Goal: Task Accomplishment & Management: Use online tool/utility

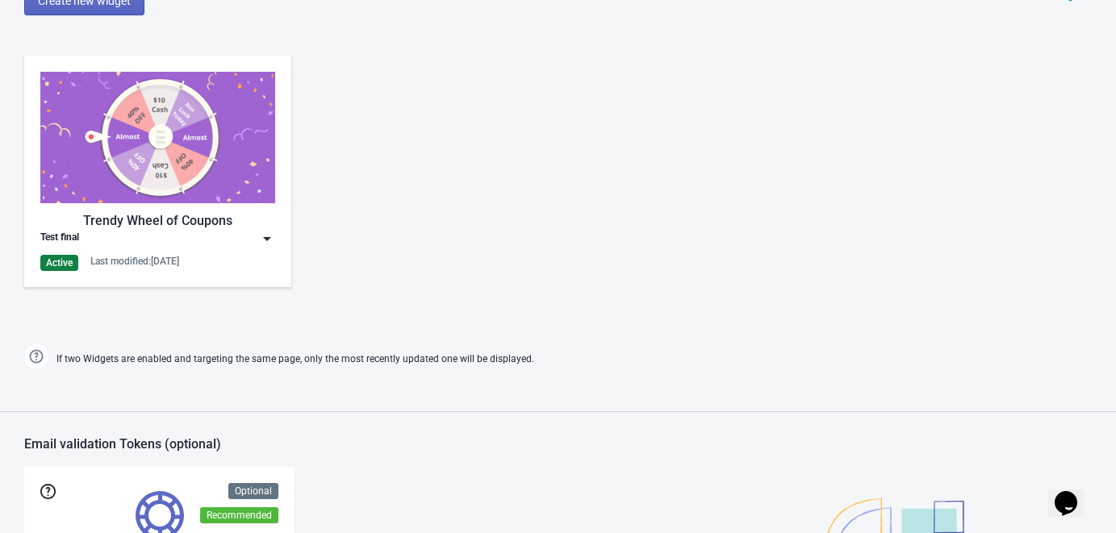
scroll to position [1175, 0]
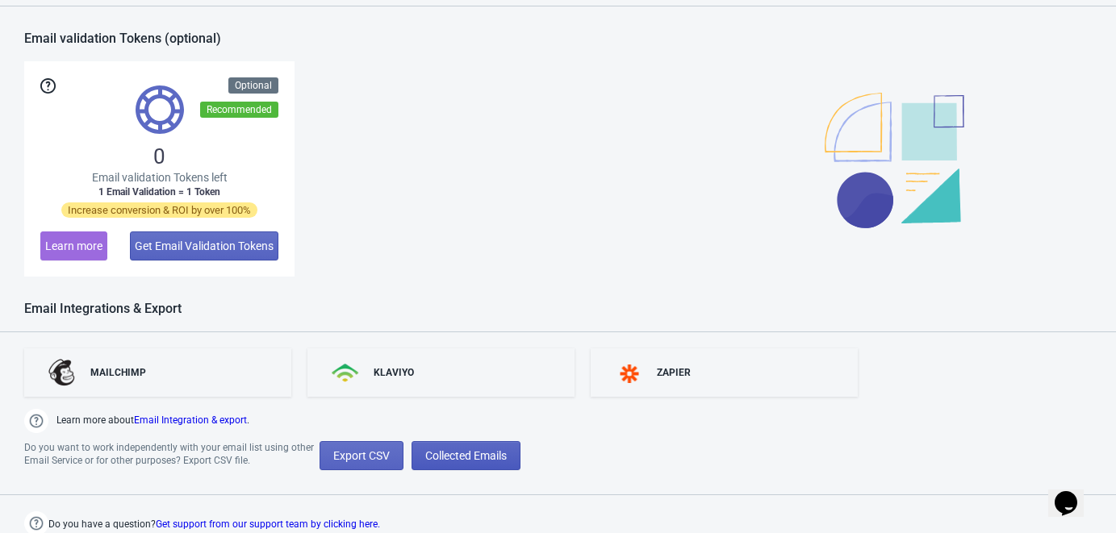
click at [483, 454] on span "Collected Emails" at bounding box center [466, 455] width 82 height 13
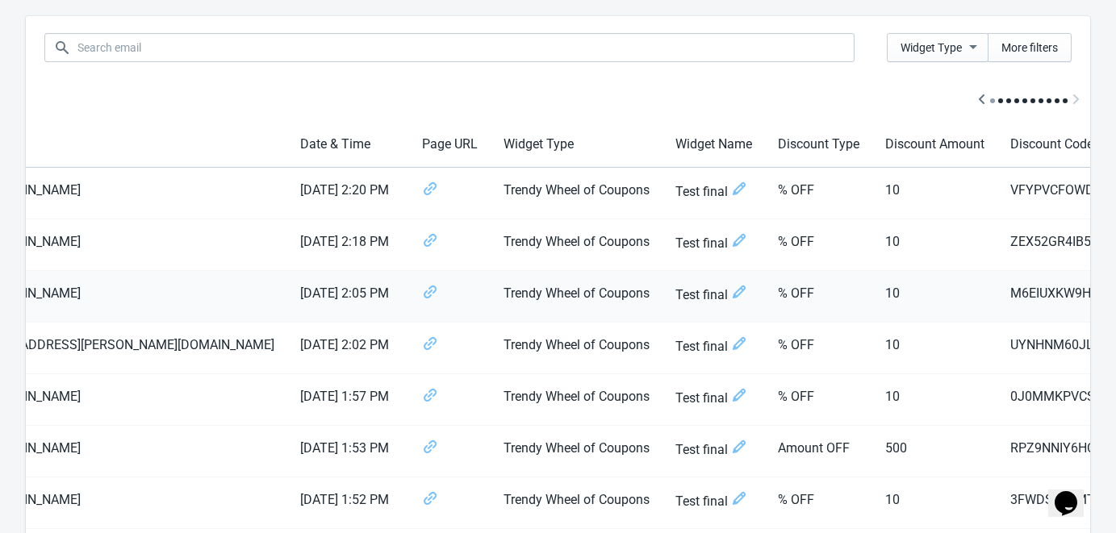
scroll to position [0, 230]
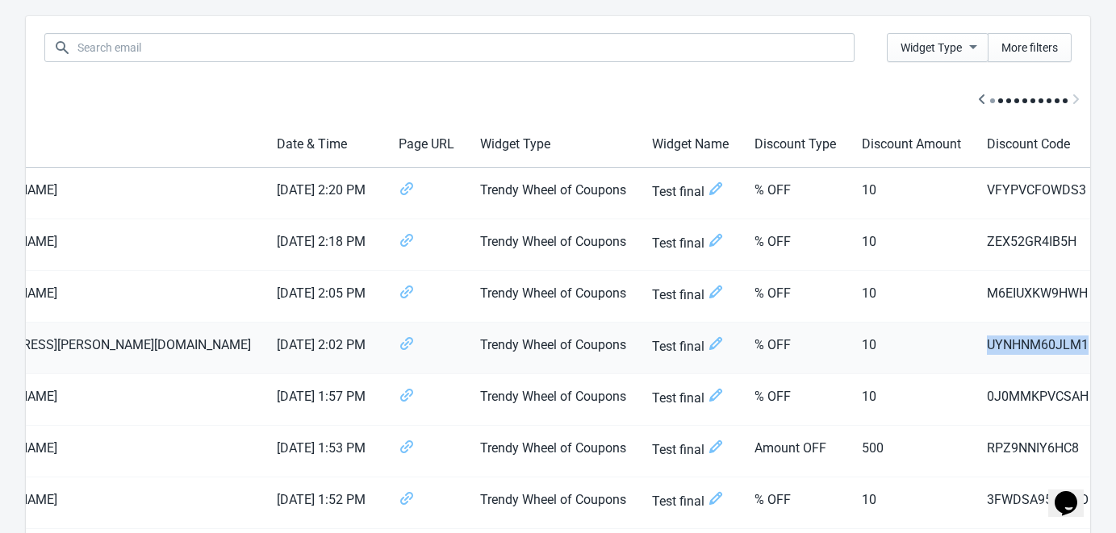
drag, startPoint x: 813, startPoint y: 349, endPoint x: 920, endPoint y: 338, distance: 107.9
click at [974, 338] on td "UYNHNM60JLM1" at bounding box center [1038, 349] width 128 height 52
copy td "UYNHNM60JLM1"
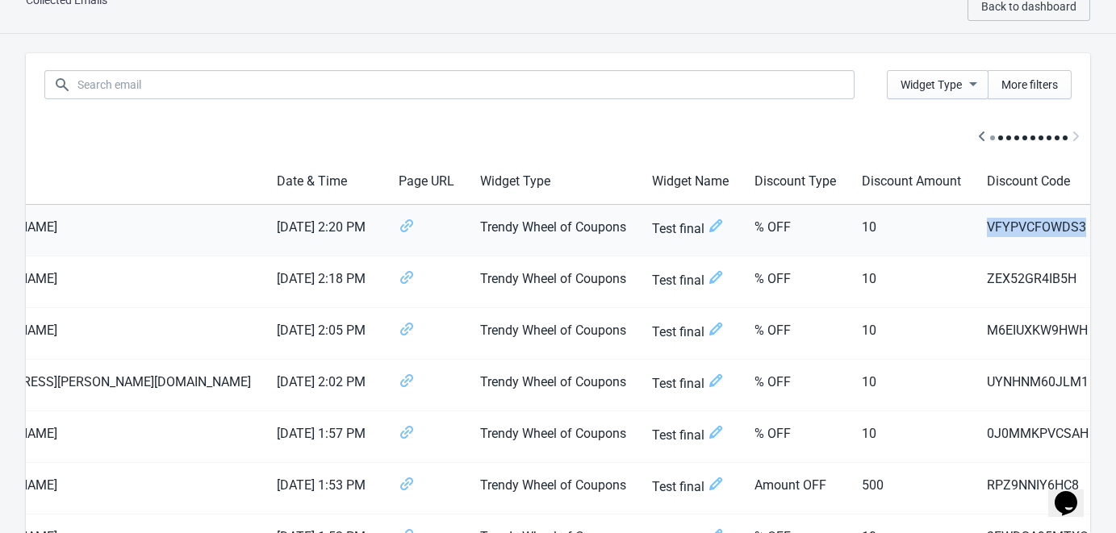
drag, startPoint x: 918, startPoint y: 232, endPoint x: 816, endPoint y: 217, distance: 102.7
click at [974, 217] on td "VFYPVCFOWDS3" at bounding box center [1038, 231] width 128 height 52
copy td "VFYPVCFOWDS3"
